Goal: Task Accomplishment & Management: Use online tool/utility

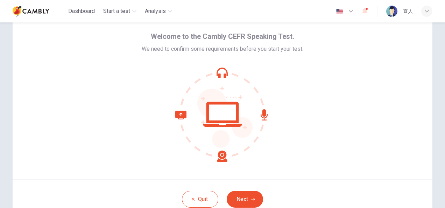
scroll to position [26, 0]
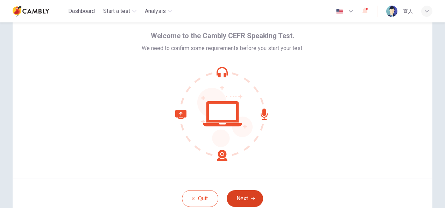
click at [243, 194] on button "Next" at bounding box center [245, 198] width 36 height 17
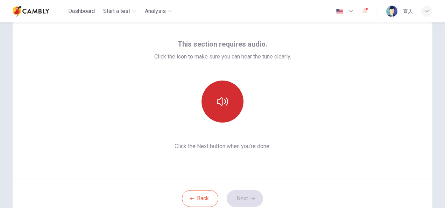
click at [220, 101] on icon "button" at bounding box center [222, 101] width 11 height 8
click at [248, 197] on button "Next" at bounding box center [245, 198] width 36 height 17
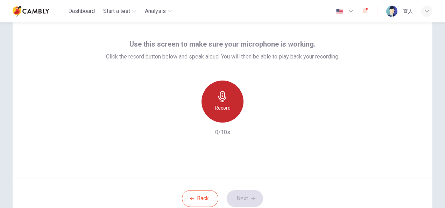
click at [219, 97] on icon "button" at bounding box center [222, 96] width 11 height 11
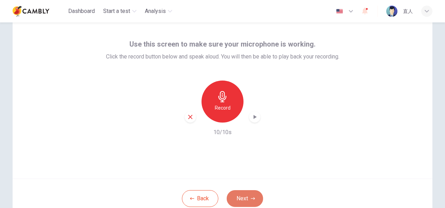
click at [241, 198] on button "Next" at bounding box center [245, 198] width 36 height 17
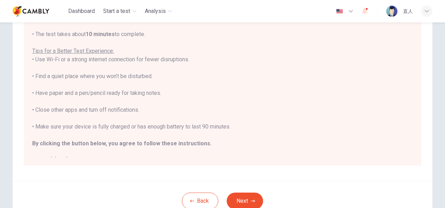
scroll to position [121, 0]
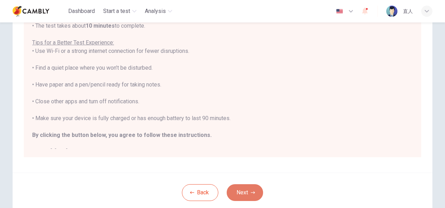
click at [246, 197] on button "Next" at bounding box center [245, 192] width 36 height 17
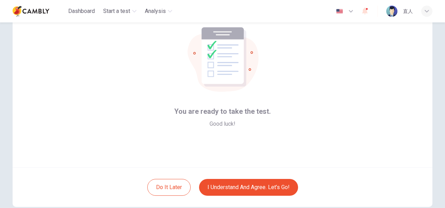
scroll to position [70, 0]
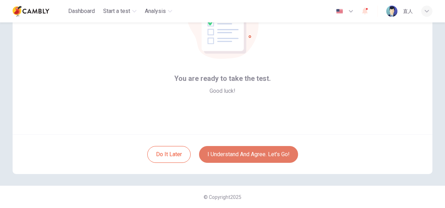
click at [241, 154] on button "I understand and agree. Let’s go!" at bounding box center [248, 154] width 99 height 17
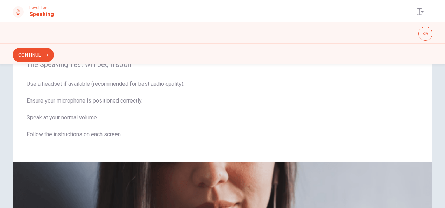
scroll to position [64, 0]
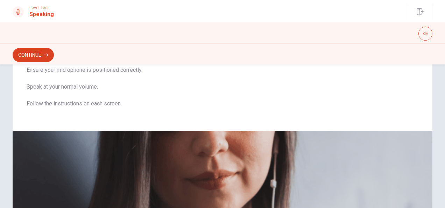
click at [38, 57] on button "Continue" at bounding box center [33, 55] width 41 height 14
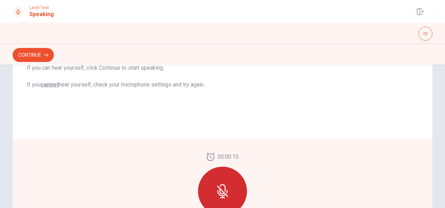
scroll to position [136, 0]
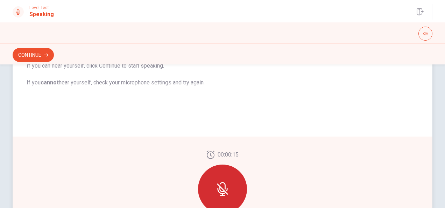
click at [219, 187] on icon at bounding box center [222, 188] width 11 height 11
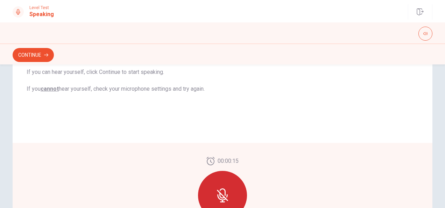
scroll to position [137, 0]
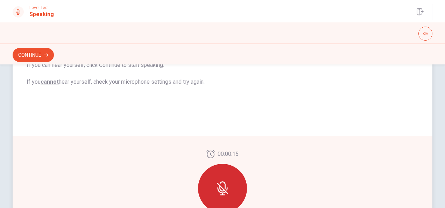
click at [219, 188] on icon at bounding box center [222, 188] width 6 height 6
click at [31, 56] on button "Continue" at bounding box center [33, 55] width 41 height 14
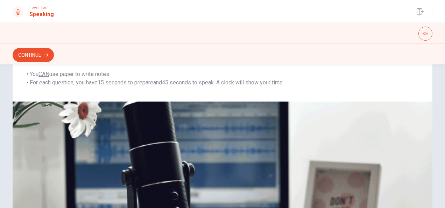
scroll to position [94, 0]
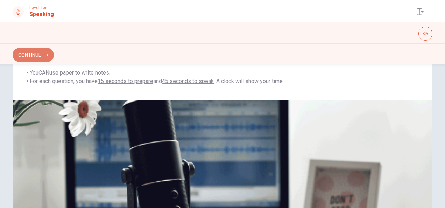
click at [34, 55] on button "Continue" at bounding box center [33, 55] width 41 height 14
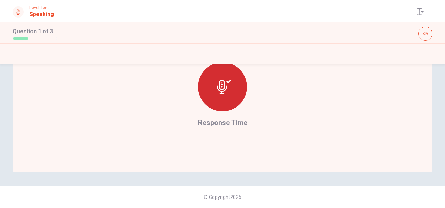
scroll to position [178, 0]
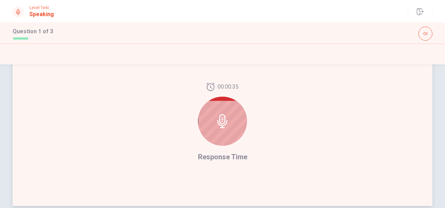
click at [271, 101] on div "00:00:35 Response Time" at bounding box center [223, 122] width 420 height 166
click at [214, 113] on div at bounding box center [222, 121] width 49 height 49
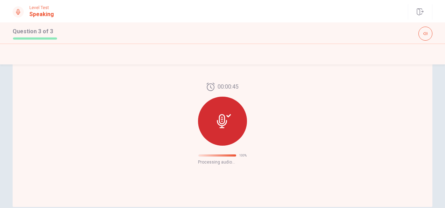
scroll to position [89, 0]
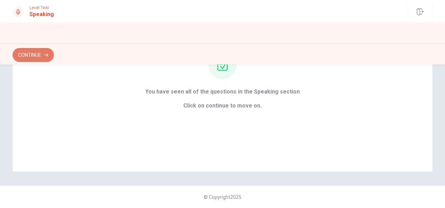
click at [38, 58] on button "Continue" at bounding box center [33, 55] width 41 height 14
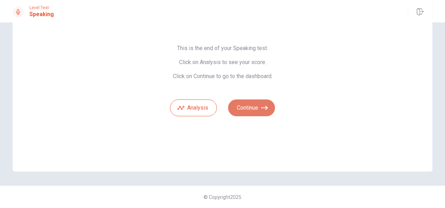
click at [252, 109] on button "Continue" at bounding box center [251, 107] width 47 height 17
